Goal: Task Accomplishment & Management: Complete application form

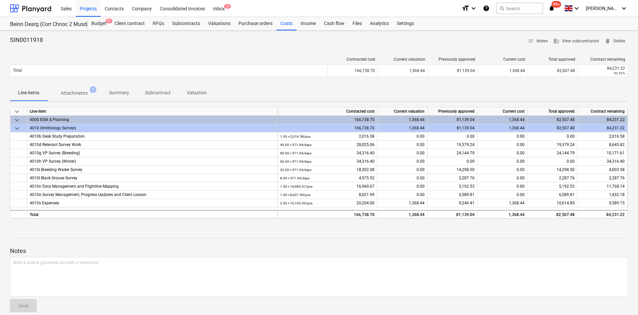
click at [90, 8] on div "Projects" at bounding box center [88, 8] width 25 height 17
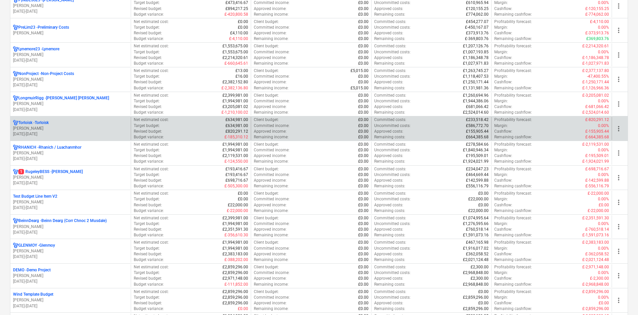
scroll to position [367, 0]
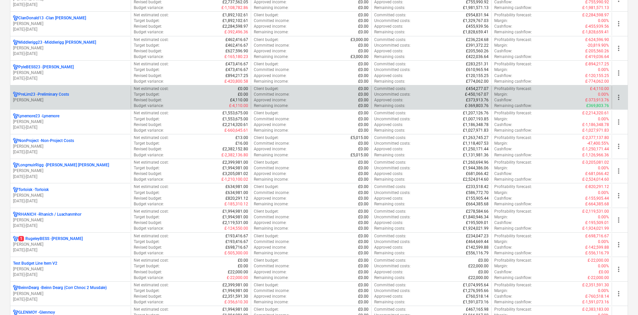
click at [62, 97] on p "PreLim23 - Preliminary Costs" at bounding box center [43, 95] width 51 height 6
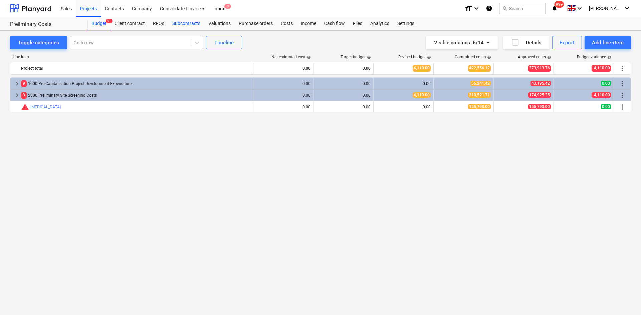
click at [194, 24] on div "Subcontracts" at bounding box center [186, 23] width 36 height 13
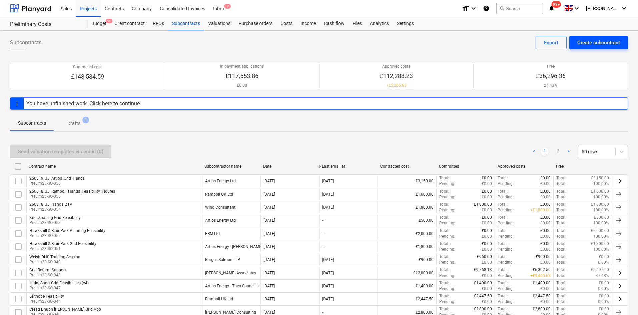
click at [608, 42] on div "Create subcontract" at bounding box center [599, 42] width 43 height 9
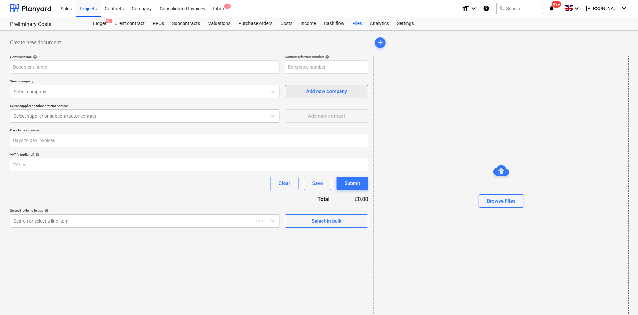
type input "PreLim23-SO-057"
click at [145, 70] on input "text" at bounding box center [145, 66] width 270 height 13
type input "w"
type input "Hawkshill ZTV"
click at [141, 94] on div at bounding box center [139, 91] width 250 height 7
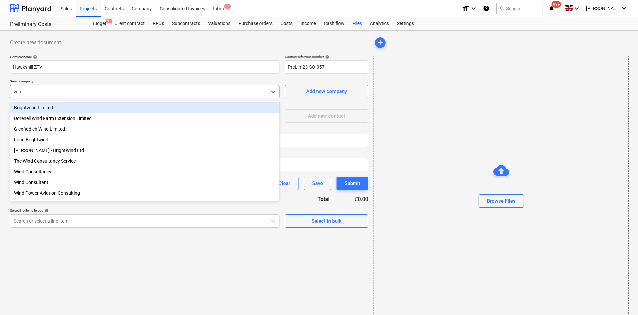
type input "wind"
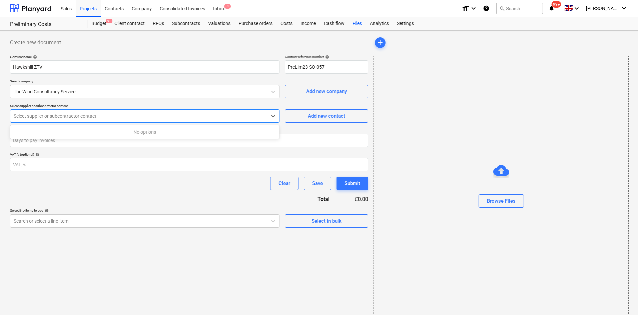
click at [171, 115] on div at bounding box center [139, 116] width 250 height 7
click at [165, 105] on p "Select supplier or subcontractor contact" at bounding box center [145, 107] width 270 height 6
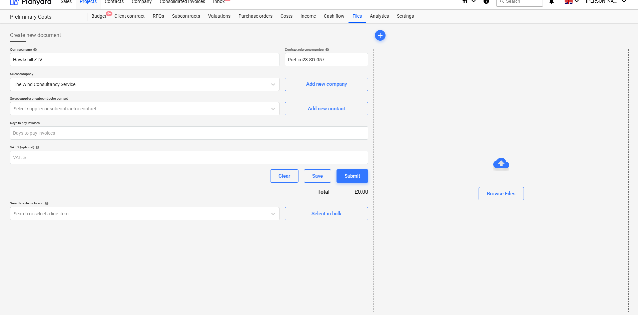
scroll to position [10, 0]
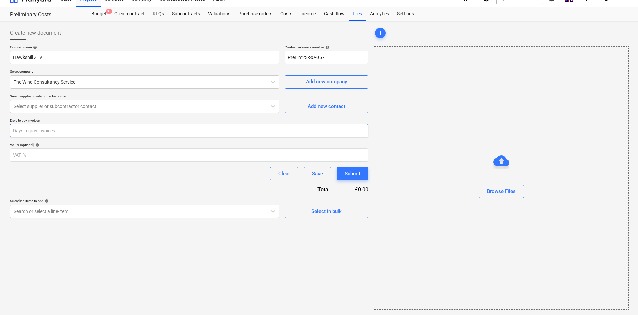
click at [174, 130] on input "number" at bounding box center [189, 130] width 358 height 13
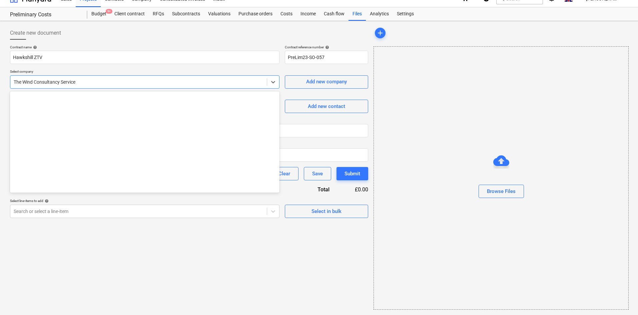
click at [169, 84] on div at bounding box center [139, 82] width 250 height 7
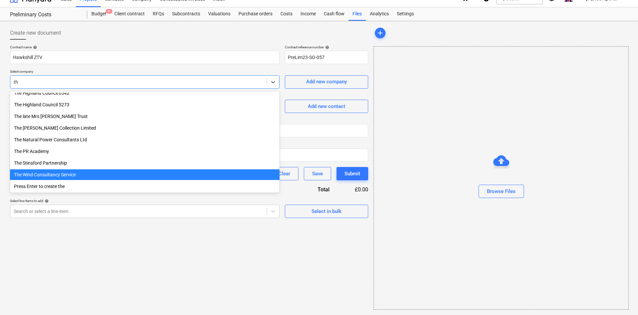
type input "t"
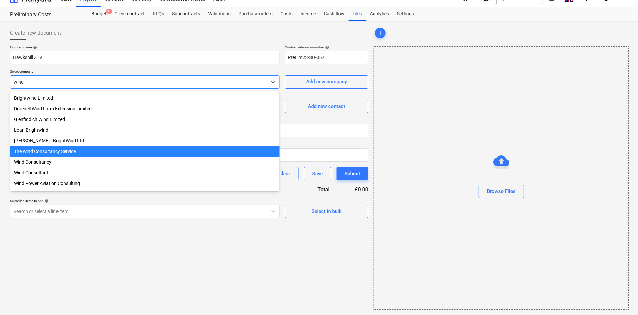
type input "wind"
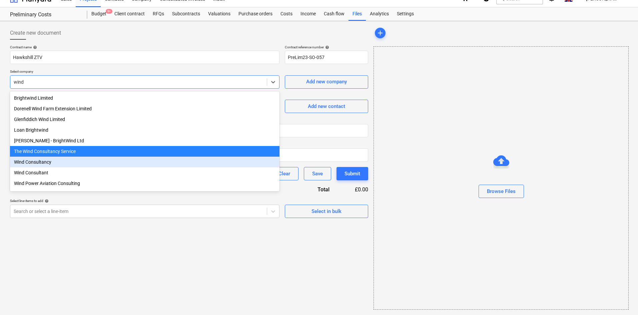
click at [42, 166] on div "Wind Consultancy" at bounding box center [145, 162] width 270 height 11
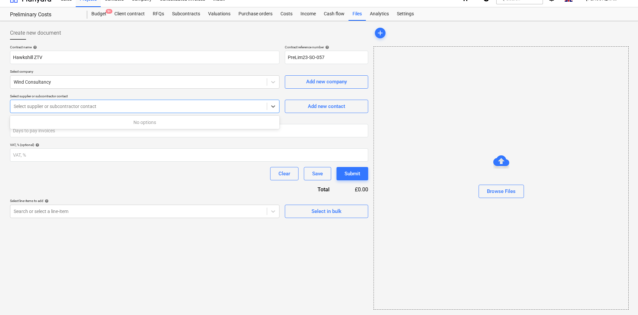
click at [77, 107] on div at bounding box center [139, 106] width 250 height 7
click at [67, 83] on div at bounding box center [139, 82] width 250 height 7
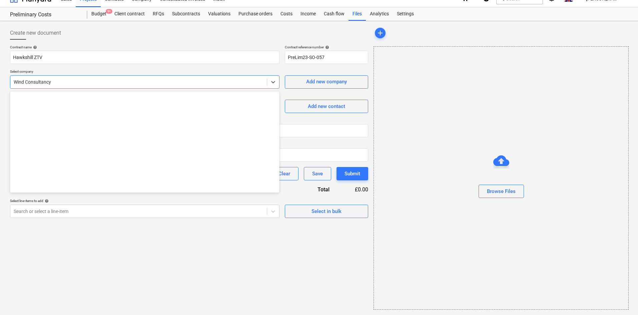
scroll to position [6202, 0]
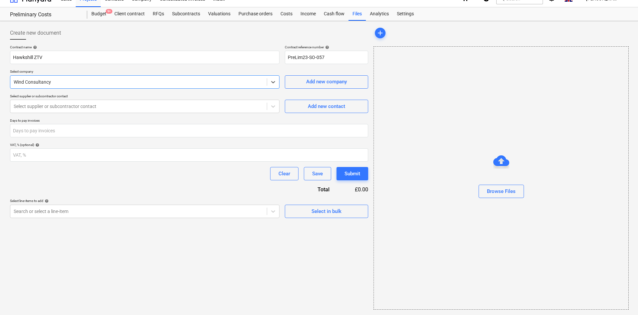
drag, startPoint x: 63, startPoint y: 82, endPoint x: 12, endPoint y: 83, distance: 50.7
click at [12, 83] on div "Wind Consultancy" at bounding box center [138, 81] width 257 height 9
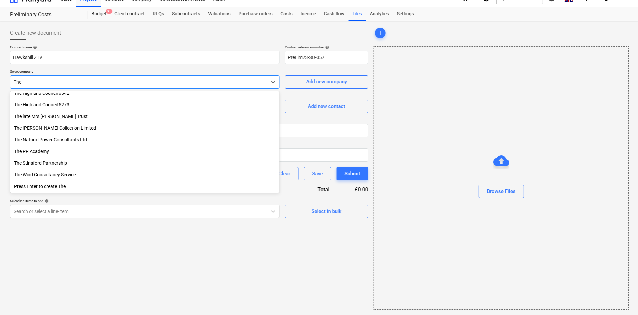
scroll to position [169, 0]
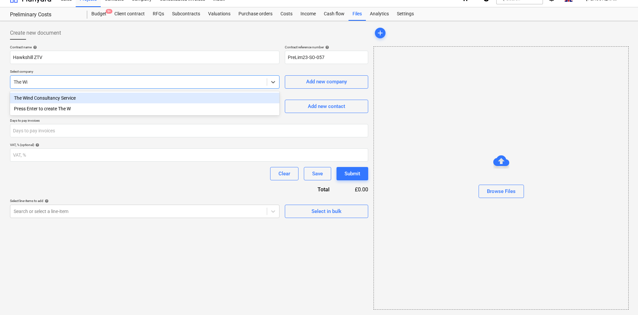
type input "The Wind"
click at [58, 99] on div "The Wind Consultancy Service" at bounding box center [145, 98] width 270 height 11
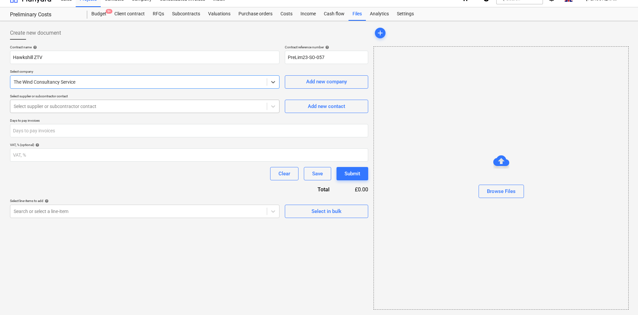
click at [58, 103] on div at bounding box center [139, 106] width 250 height 7
click at [512, 192] on div "Browse Files" at bounding box center [501, 191] width 29 height 9
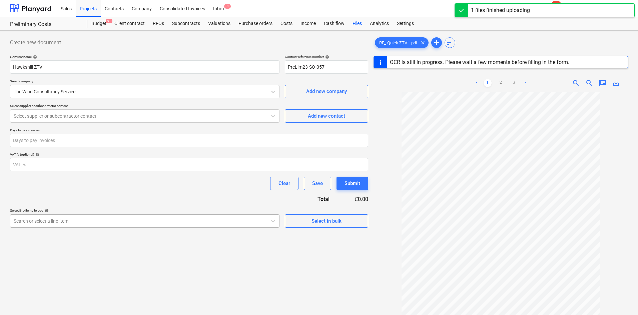
click at [68, 224] on body "Sales Projects Contacts Company Consolidated Invoices Inbox 3 format_size keybo…" at bounding box center [319, 157] width 638 height 315
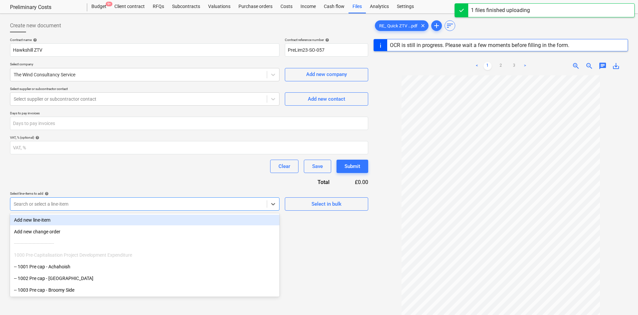
scroll to position [19, 0]
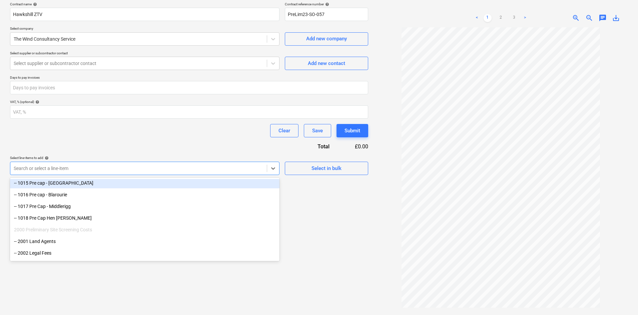
scroll to position [245, 0]
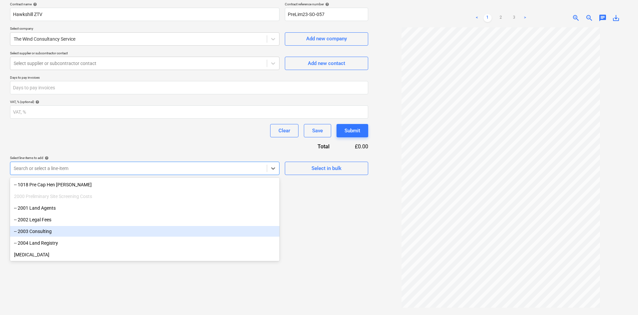
click at [38, 231] on div "-- 2003 Consulting" at bounding box center [145, 231] width 270 height 11
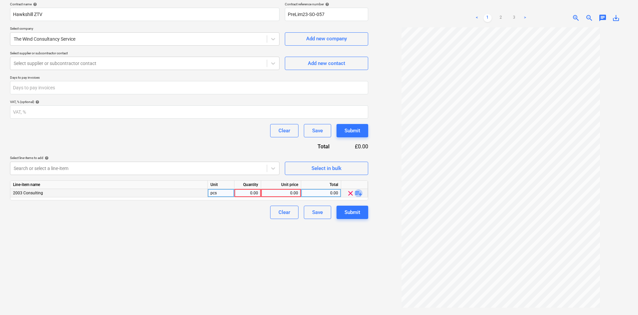
click at [356, 193] on span "playlist_add" at bounding box center [359, 194] width 8 height 8
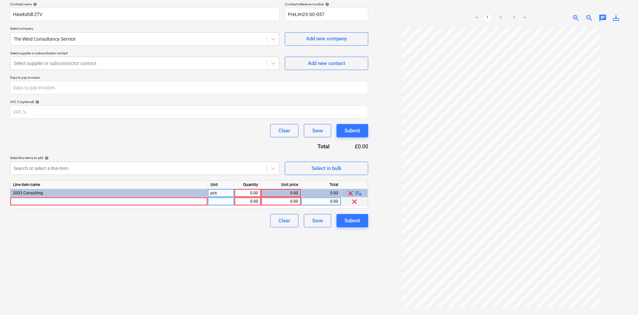
click at [151, 203] on div at bounding box center [109, 202] width 198 height 8
type input "Prodcution of ZTV"
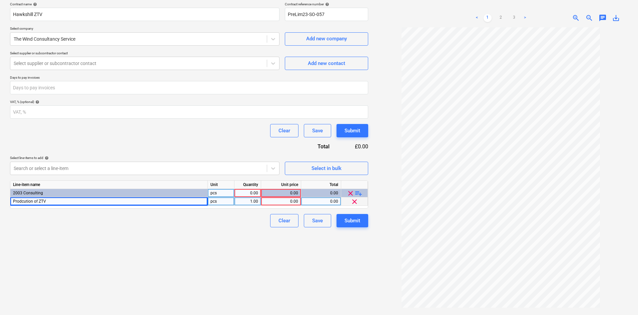
click at [249, 201] on div "1.00" at bounding box center [247, 202] width 21 height 8
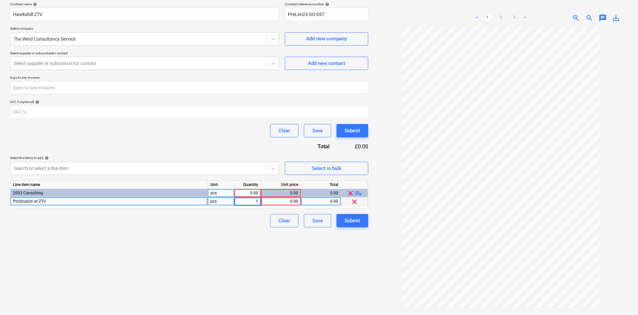
click at [297, 203] on div "0.00" at bounding box center [281, 202] width 34 height 8
type input "200"
click at [224, 270] on div "Create new document Contract name help Hawkshill ZTV Contract reference number …" at bounding box center [189, 154] width 364 height 346
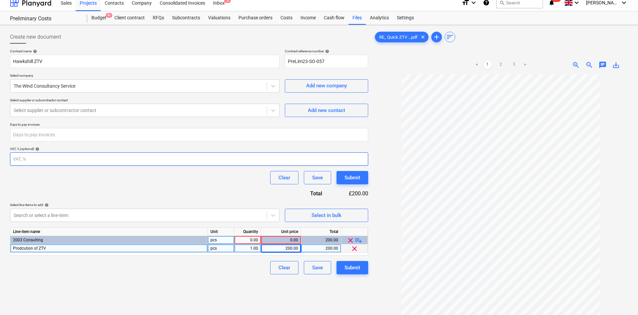
scroll to position [0, 0]
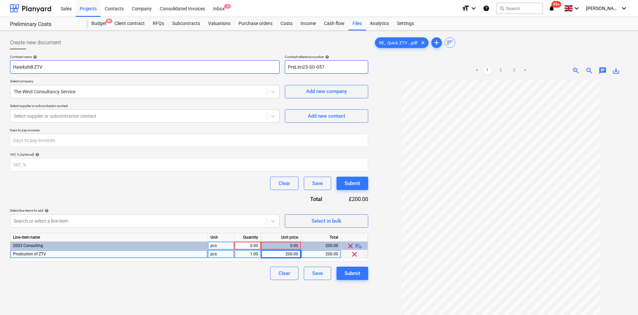
drag, startPoint x: 339, startPoint y: 67, endPoint x: 254, endPoint y: 66, distance: 84.8
click at [254, 66] on div "Contract name help Hawkshill ZTV Contract reference number help PreLim23-SO-057" at bounding box center [189, 64] width 358 height 19
click at [255, 244] on div "0.00" at bounding box center [247, 246] width 21 height 8
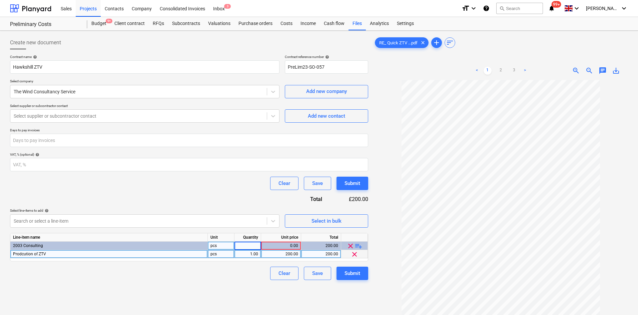
type input "1"
click at [230, 277] on div "Clear Save Submit" at bounding box center [189, 273] width 358 height 13
click at [348, 271] on div "Submit" at bounding box center [353, 273] width 16 height 9
click at [239, 125] on div "Contract name help Hawkshill ZTV Contract reference number help PreLim23-SO-057…" at bounding box center [189, 168] width 358 height 226
click at [241, 119] on div at bounding box center [139, 116] width 250 height 7
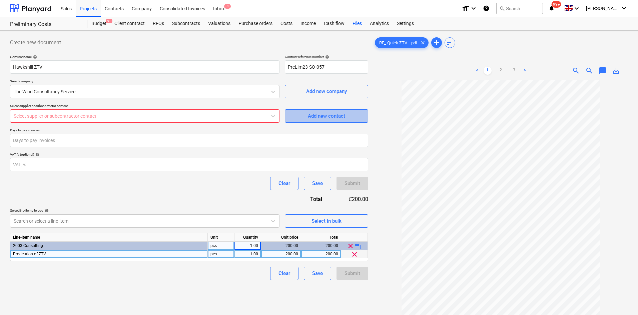
click at [298, 121] on button "Add new contact" at bounding box center [326, 115] width 83 height 13
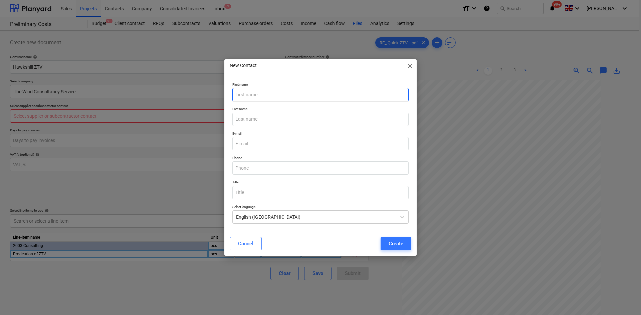
click at [287, 96] on input "text" at bounding box center [320, 94] width 176 height 13
type input "[PERSON_NAME]"
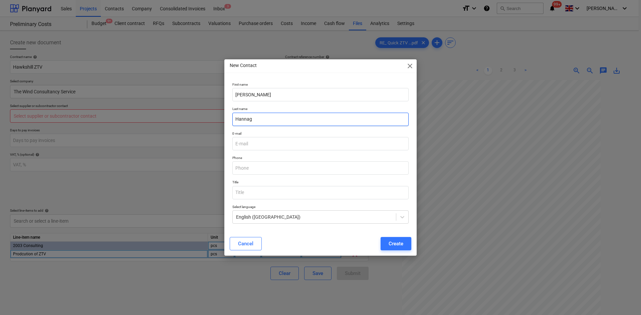
click at [280, 116] on input "Hannag" at bounding box center [320, 119] width 176 height 13
type input "[PERSON_NAME]"
click at [336, 151] on div "E-mail" at bounding box center [321, 141] width 182 height 24
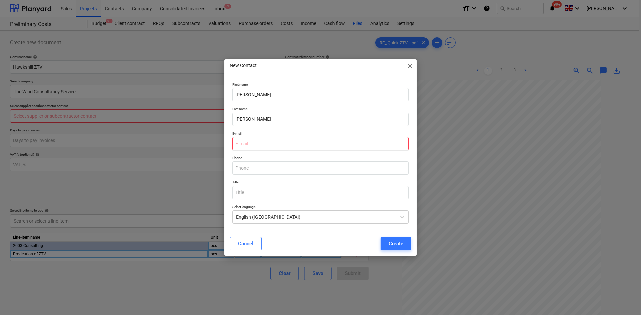
click at [334, 145] on input "email" at bounding box center [320, 143] width 176 height 13
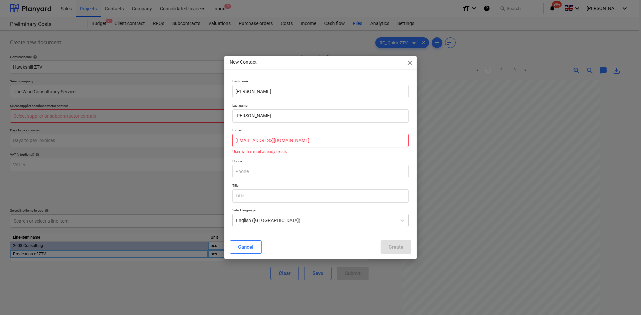
drag, startPoint x: 352, startPoint y: 136, endPoint x: 221, endPoint y: 137, distance: 131.5
click at [221, 137] on div "New Contact close First name [PERSON_NAME] Last name [PERSON_NAME] E-mail [EMAI…" at bounding box center [320, 157] width 641 height 315
type input "[EMAIL_ADDRESS][DOMAIN_NAME]"
click at [408, 63] on span "close" at bounding box center [410, 63] width 8 height 8
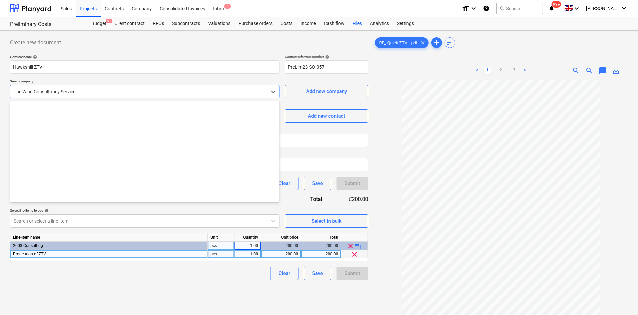
click at [119, 92] on div at bounding box center [139, 91] width 250 height 7
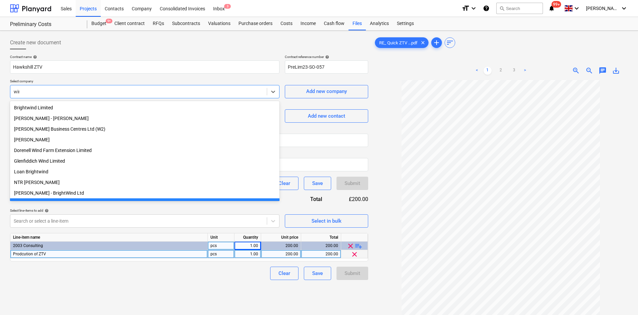
type input "wind"
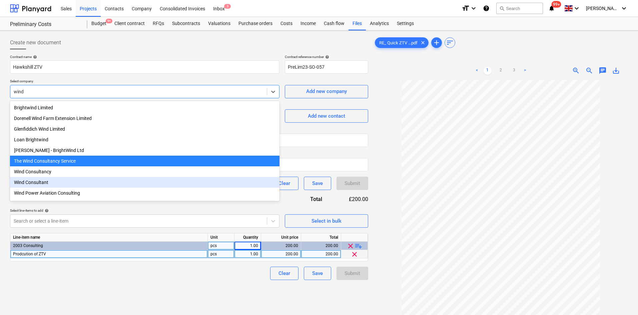
click at [17, 185] on div "Wind Consultant" at bounding box center [145, 182] width 270 height 11
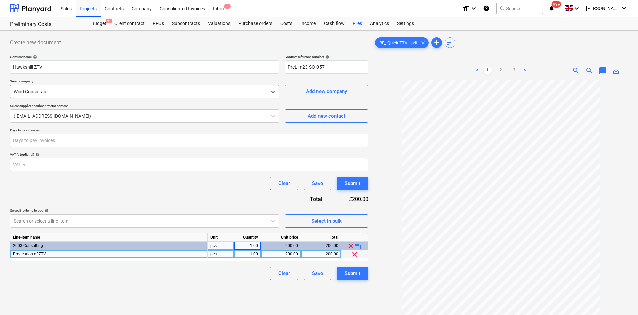
click at [139, 200] on div "Contract name help Hawkshill ZTV Contract reference number help PreLim23-SO-057…" at bounding box center [189, 168] width 358 height 226
drag, startPoint x: 328, startPoint y: 69, endPoint x: 285, endPoint y: 64, distance: 42.7
click at [285, 64] on input "PreLim23-SO-057" at bounding box center [326, 66] width 83 height 13
click at [344, 273] on button "Submit" at bounding box center [353, 273] width 32 height 13
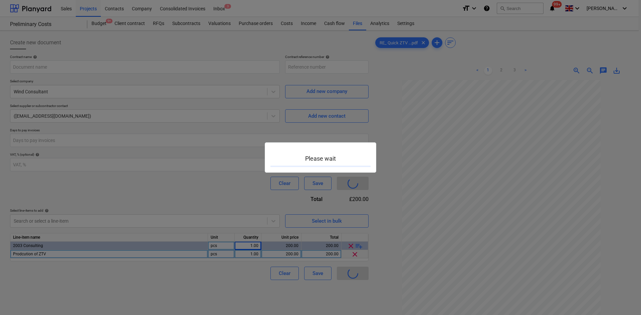
type input "PreLim23-SO-057"
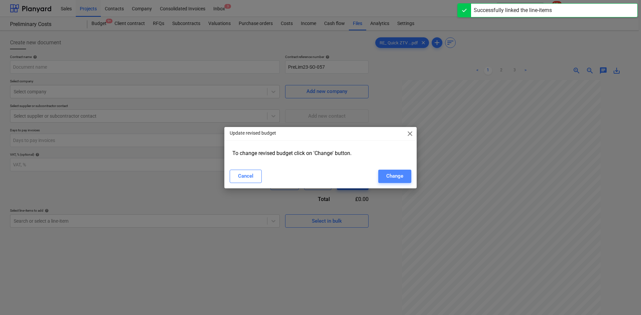
click at [391, 177] on div "Change" at bounding box center [394, 176] width 17 height 9
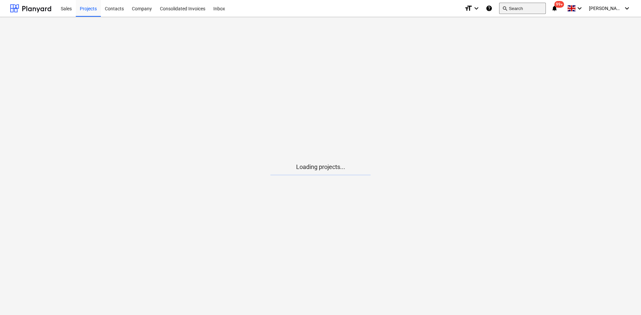
click at [541, 6] on button "search Search" at bounding box center [522, 8] width 47 height 11
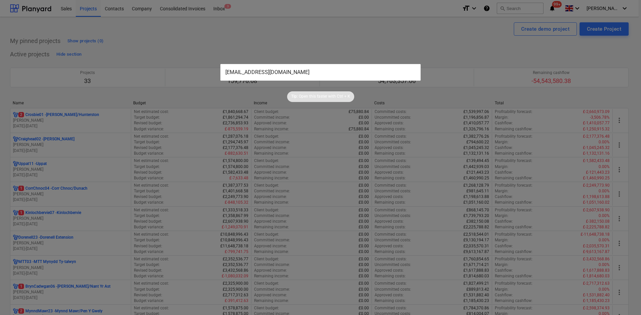
type input "[EMAIL_ADDRESS][DOMAIN_NAME]"
click at [296, 74] on input "[EMAIL_ADDRESS][DOMAIN_NAME]" at bounding box center [320, 72] width 200 height 17
click at [291, 42] on div at bounding box center [320, 157] width 641 height 315
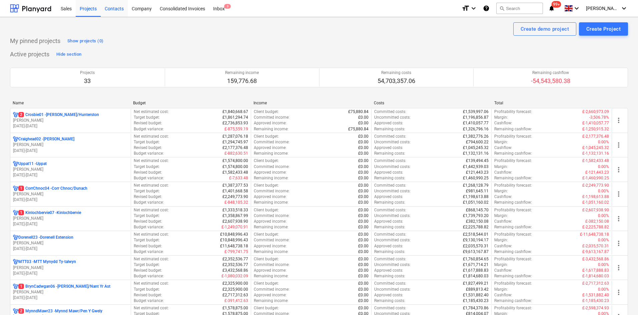
click at [118, 11] on div "Contacts" at bounding box center [114, 8] width 27 height 17
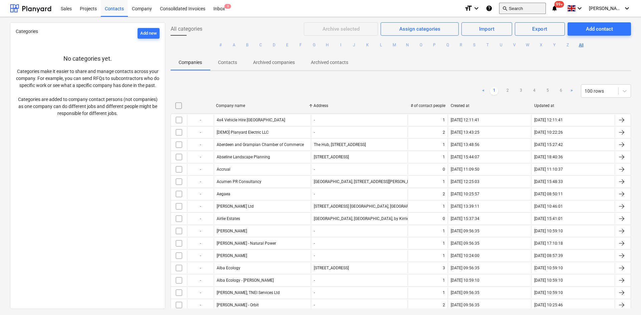
click at [522, 10] on button "search Search" at bounding box center [522, 8] width 47 height 11
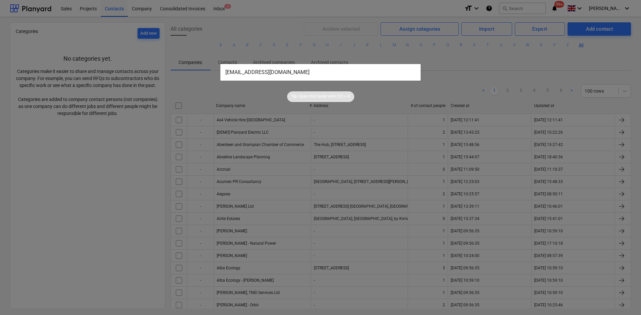
type input "[EMAIL_ADDRESS][DOMAIN_NAME]"
click at [327, 96] on p "Open this faster with" at bounding box center [317, 97] width 37 height 6
click at [295, 59] on div at bounding box center [320, 157] width 641 height 315
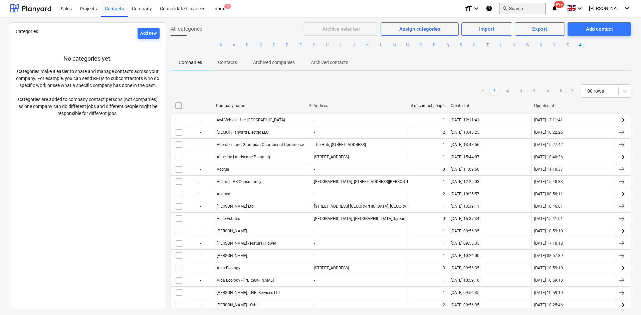
click at [541, 12] on button "search Search" at bounding box center [522, 8] width 47 height 11
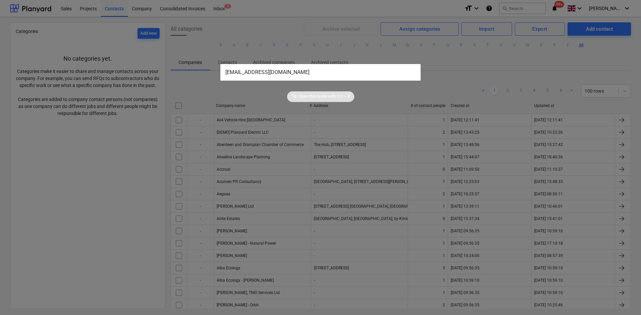
type input "[EMAIL_ADDRESS][DOMAIN_NAME]"
click at [334, 45] on div at bounding box center [320, 157] width 641 height 315
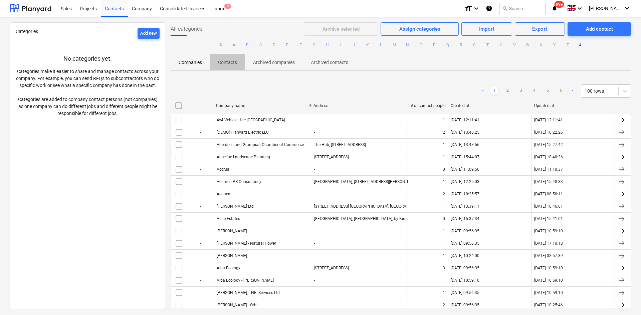
click at [226, 61] on p "Contacts" at bounding box center [227, 62] width 19 height 7
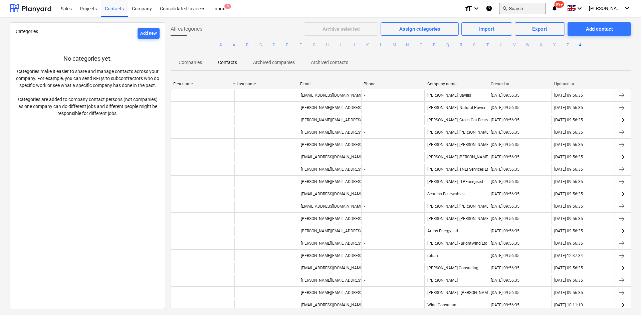
click at [520, 5] on button "search Search" at bounding box center [522, 8] width 47 height 11
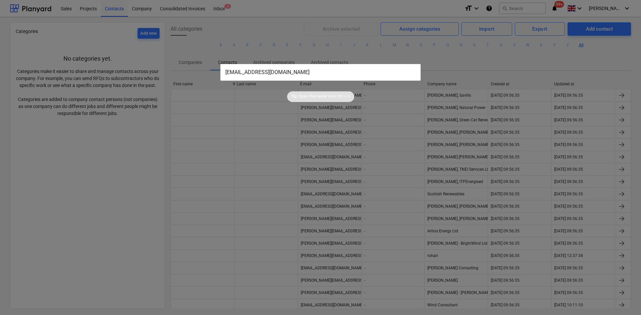
type input "[EMAIL_ADDRESS][DOMAIN_NAME]"
click at [323, 51] on div at bounding box center [320, 157] width 641 height 315
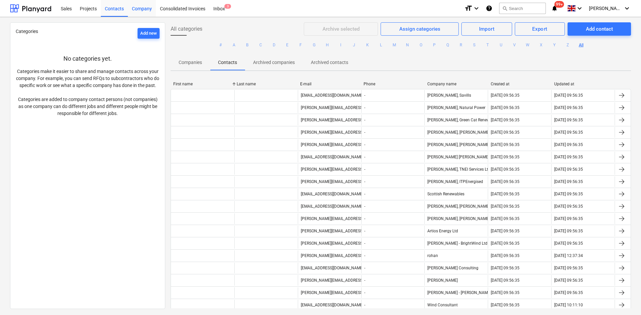
click at [132, 7] on div "Company" at bounding box center [142, 8] width 28 height 17
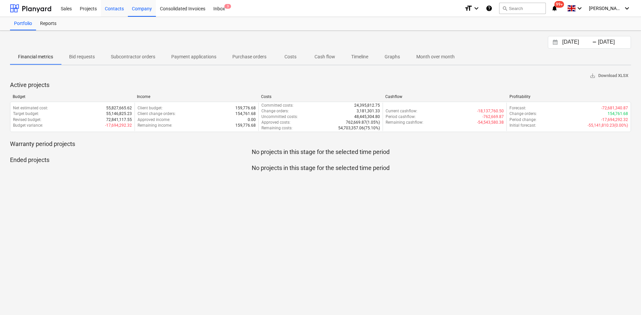
click at [122, 8] on div "Contacts" at bounding box center [114, 8] width 27 height 17
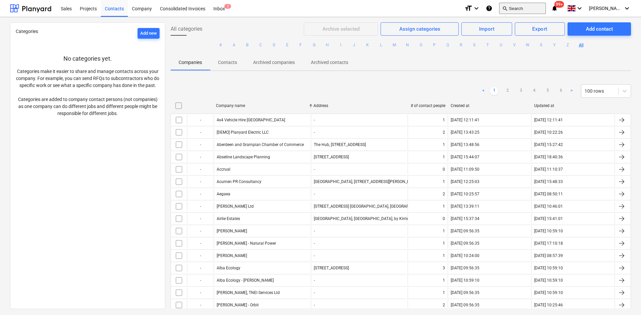
click at [529, 11] on button "search Search" at bounding box center [522, 8] width 47 height 11
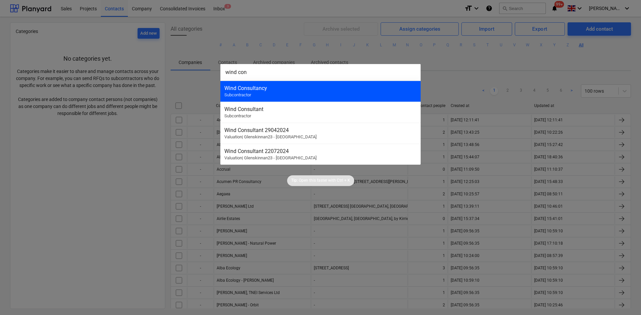
type input "wind con"
click at [263, 95] on div "Wind Consultancy Subcontractor" at bounding box center [320, 91] width 200 height 21
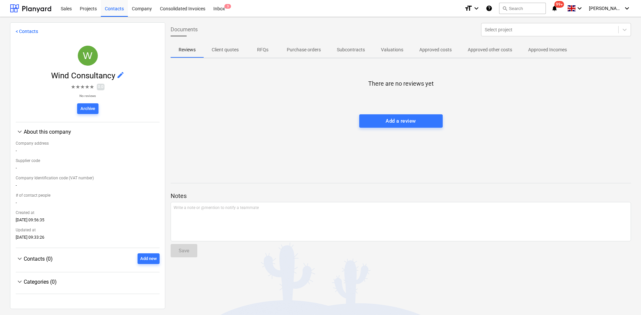
click at [226, 50] on p "Client quotes" at bounding box center [225, 49] width 27 height 7
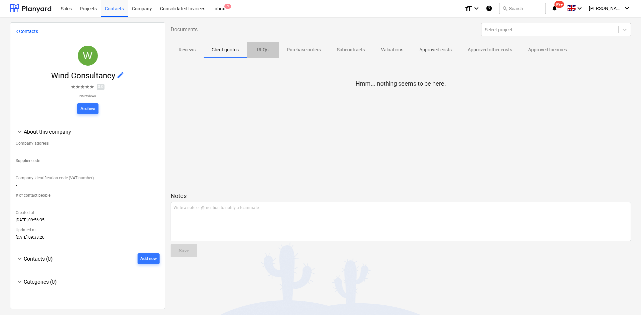
click at [261, 50] on p "RFQs" at bounding box center [263, 49] width 16 height 7
click at [312, 44] on span "Purchase orders" at bounding box center [304, 49] width 50 height 11
drag, startPoint x: 346, startPoint y: 48, endPoint x: 371, endPoint y: 50, distance: 24.8
click at [347, 48] on p "Subcontracts" at bounding box center [351, 49] width 28 height 7
click at [398, 49] on p "Valuations" at bounding box center [392, 49] width 22 height 7
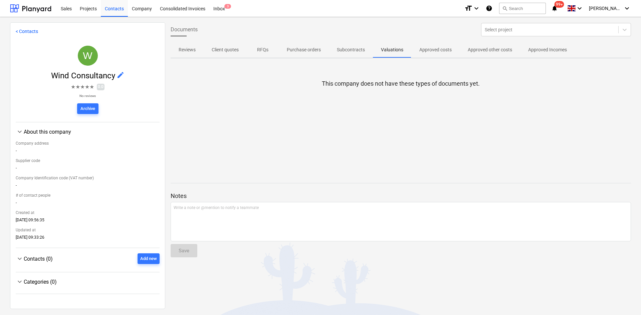
drag, startPoint x: 425, startPoint y: 49, endPoint x: 430, endPoint y: 49, distance: 4.0
click at [425, 49] on p "Approved costs" at bounding box center [435, 49] width 32 height 7
click at [467, 50] on span "Approved other costs" at bounding box center [490, 49] width 60 height 11
click at [551, 51] on p "Approved Incomes" at bounding box center [547, 49] width 39 height 7
click at [185, 48] on p "Reviews" at bounding box center [187, 49] width 17 height 7
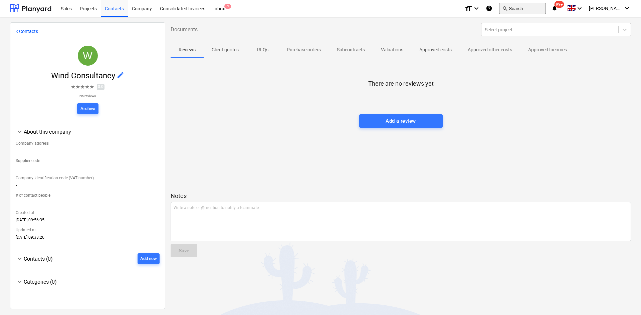
click at [520, 8] on button "search Search" at bounding box center [522, 8] width 47 height 11
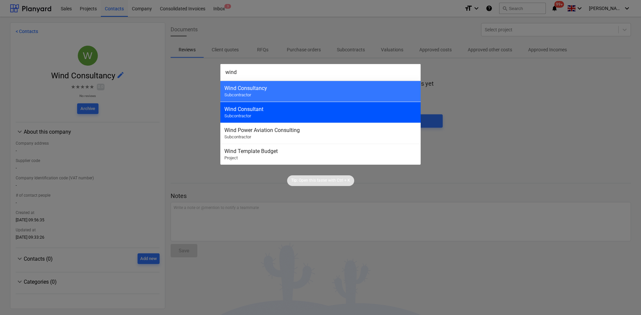
type input "wind"
click at [295, 108] on div "Wind Consultant" at bounding box center [320, 109] width 192 height 6
